Goal: Find specific page/section: Find specific page/section

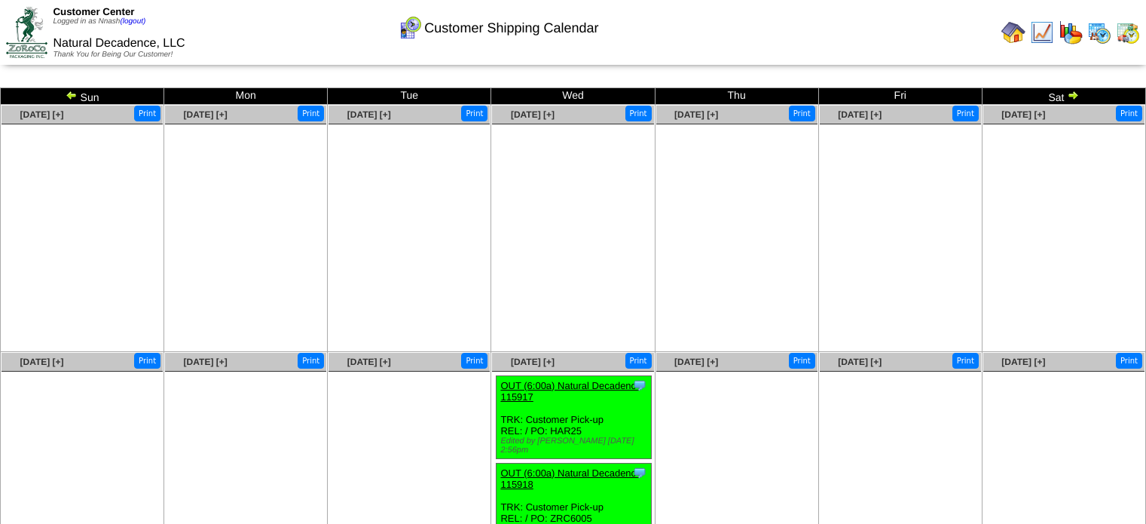
scroll to position [99, 0]
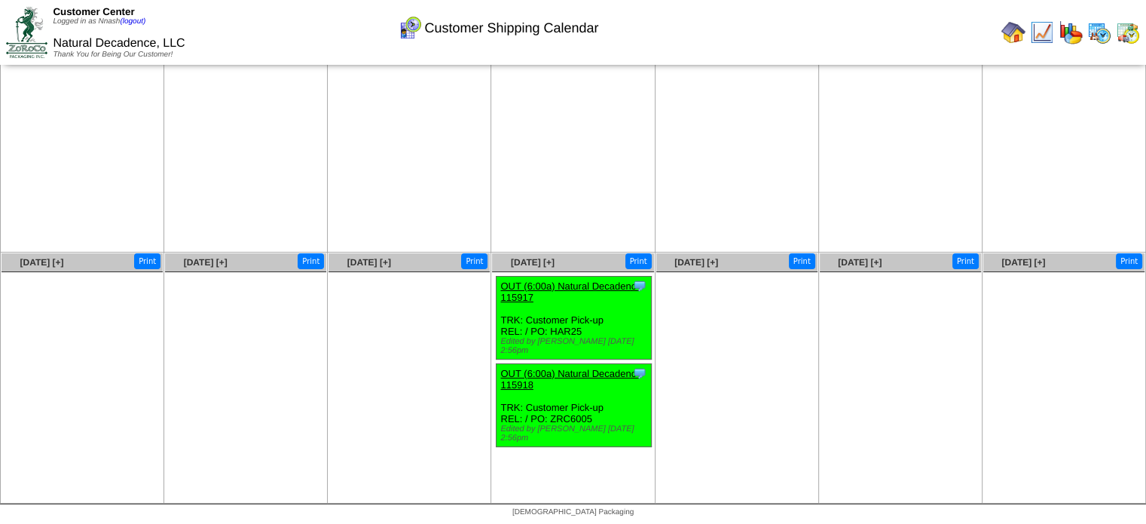
click at [1005, 36] on img at bounding box center [1013, 32] width 24 height 24
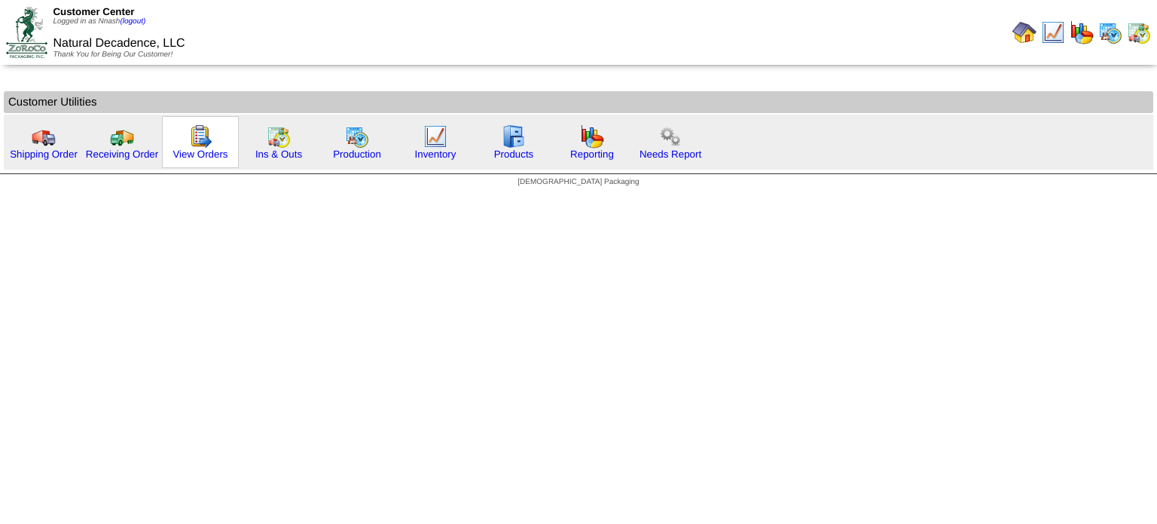
click at [199, 138] on img at bounding box center [200, 136] width 24 height 24
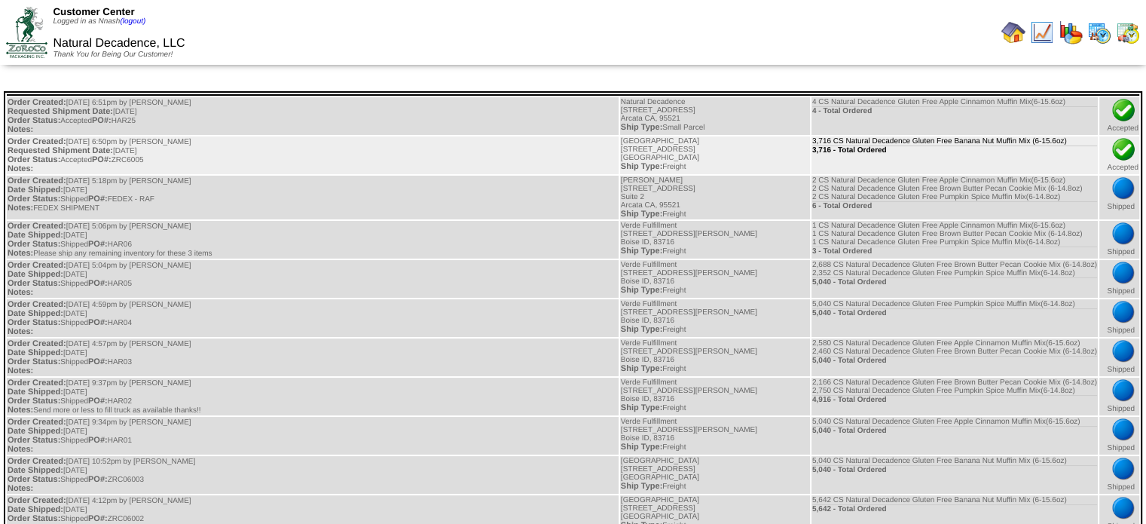
drag, startPoint x: 1064, startPoint y: 139, endPoint x: 840, endPoint y: 142, distance: 223.8
click at [840, 142] on td "3,716 CS Natural Decadence Gluten Free Banana Nut Muffin Mix (6-15.6oz) 3,716 -…" at bounding box center [955, 155] width 286 height 38
copy td "Natural Decadence Gluten Free Banana Nut Muffin Mix (6-15.6oz)"
